Goal: Transaction & Acquisition: Purchase product/service

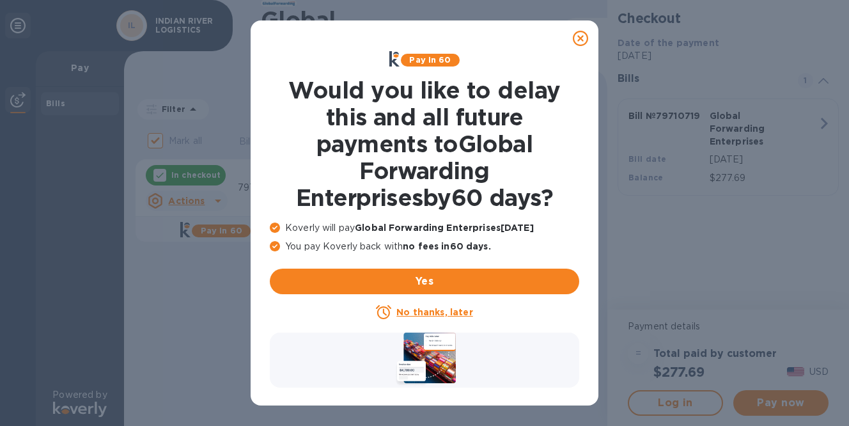
click at [432, 307] on u "No thanks, later" at bounding box center [435, 312] width 76 height 10
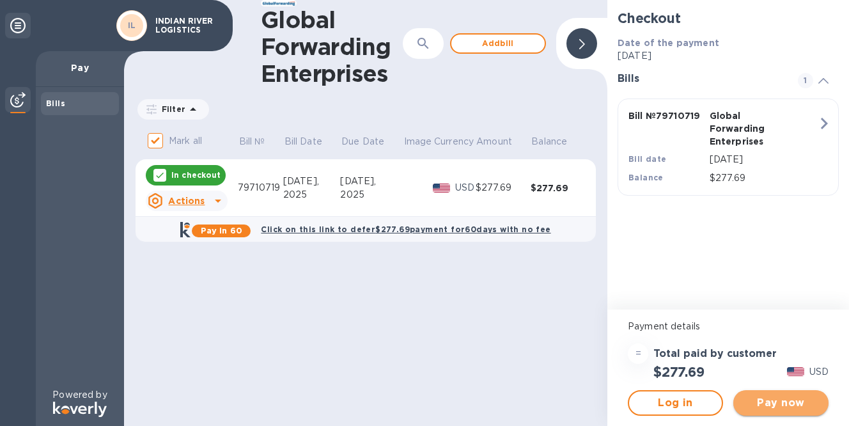
click at [778, 404] on span "Pay now" at bounding box center [781, 402] width 75 height 15
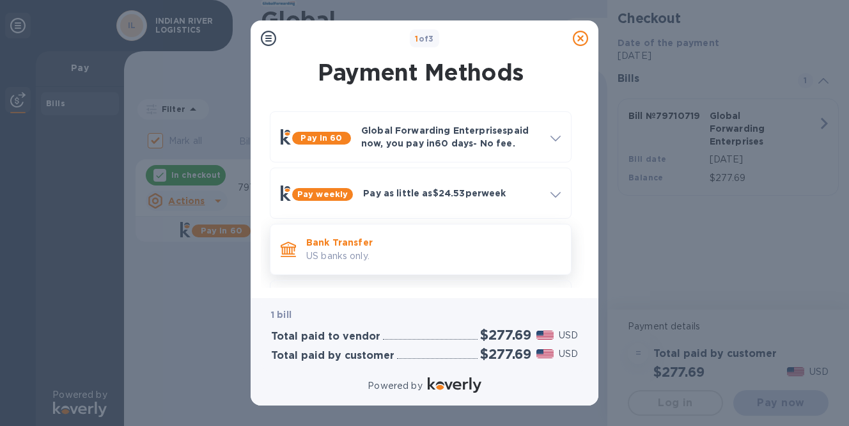
scroll to position [53, 0]
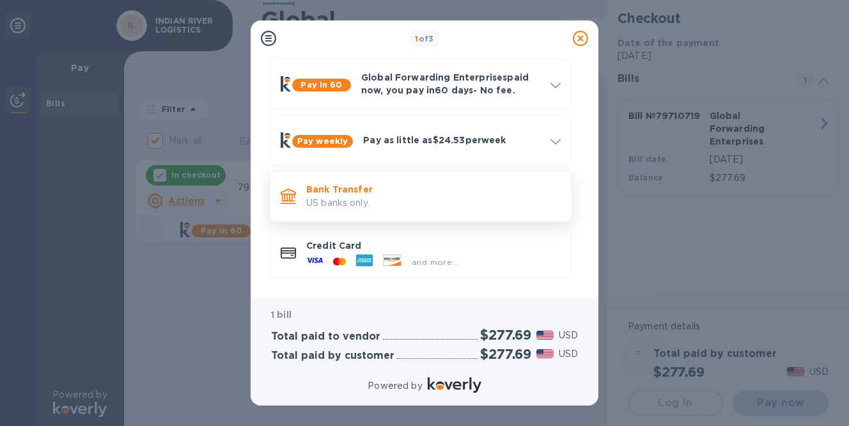
click at [359, 193] on p "Bank Transfer" at bounding box center [433, 189] width 255 height 13
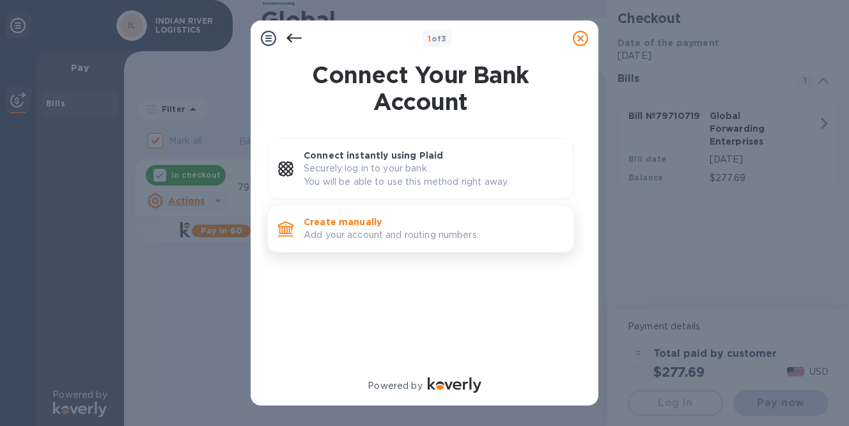
click at [348, 221] on p "Create manually" at bounding box center [434, 222] width 260 height 13
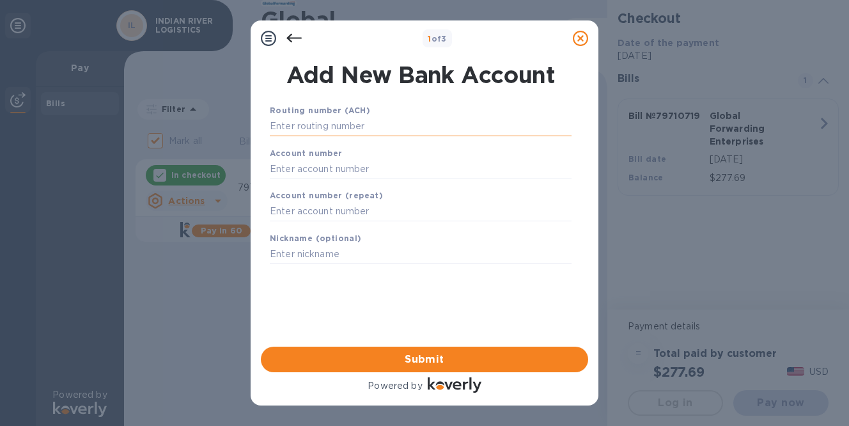
click at [356, 125] on input "text" at bounding box center [421, 126] width 302 height 19
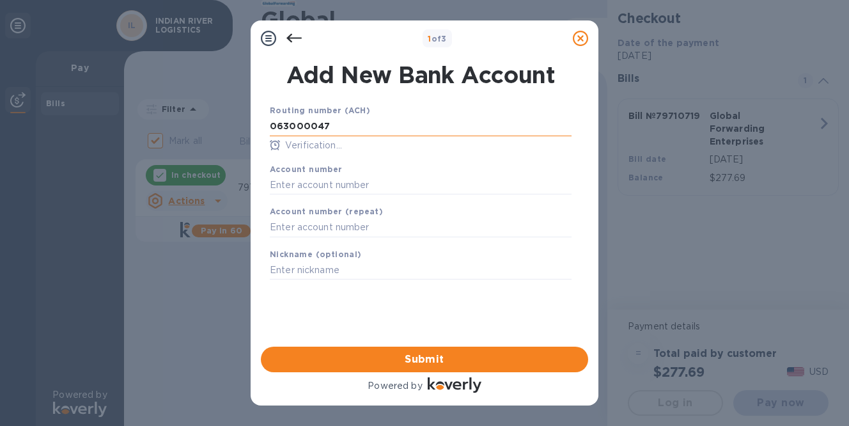
type input "063000047"
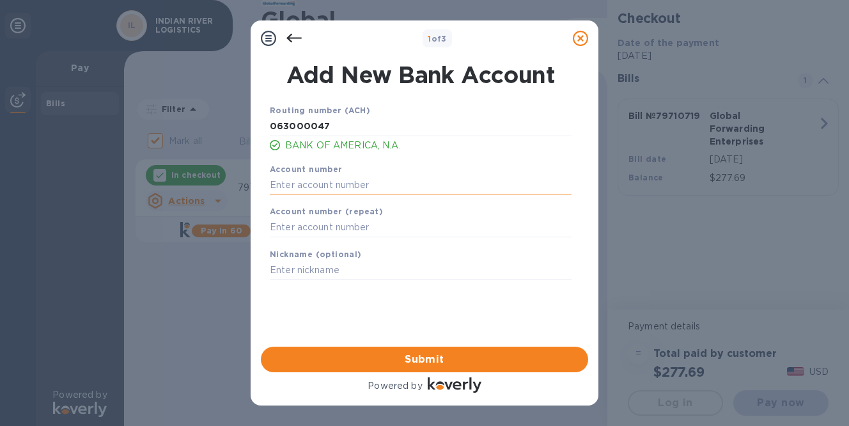
click at [319, 180] on input "text" at bounding box center [421, 184] width 302 height 19
type input "898051776346"
click at [310, 230] on input "text" at bounding box center [421, 227] width 302 height 19
type input "898051776346"
click at [417, 354] on span "Submit" at bounding box center [424, 359] width 307 height 15
